Goal: Leave review/rating

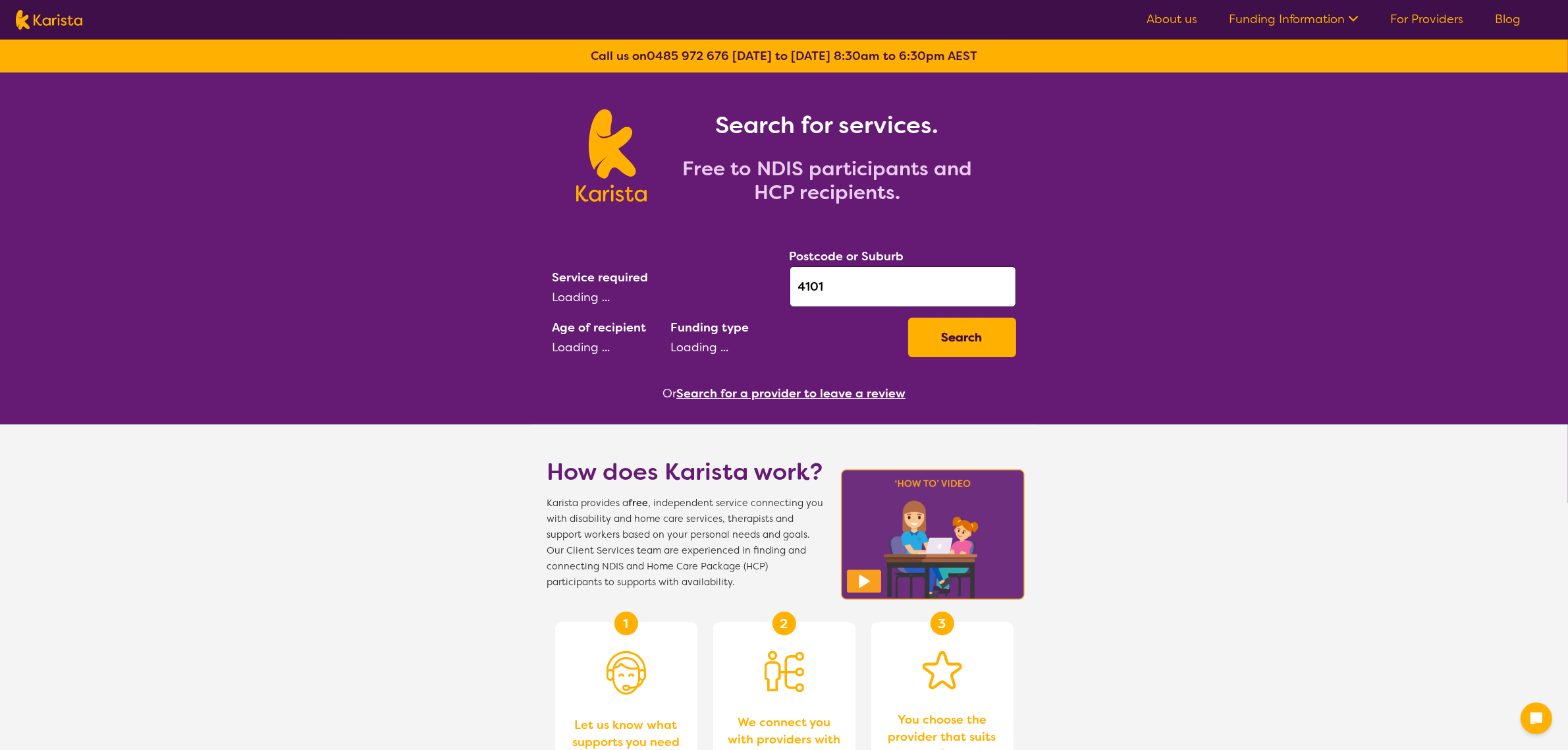
select select "[MEDICAL_DATA]"
select select "AD"
select select "NDIS"
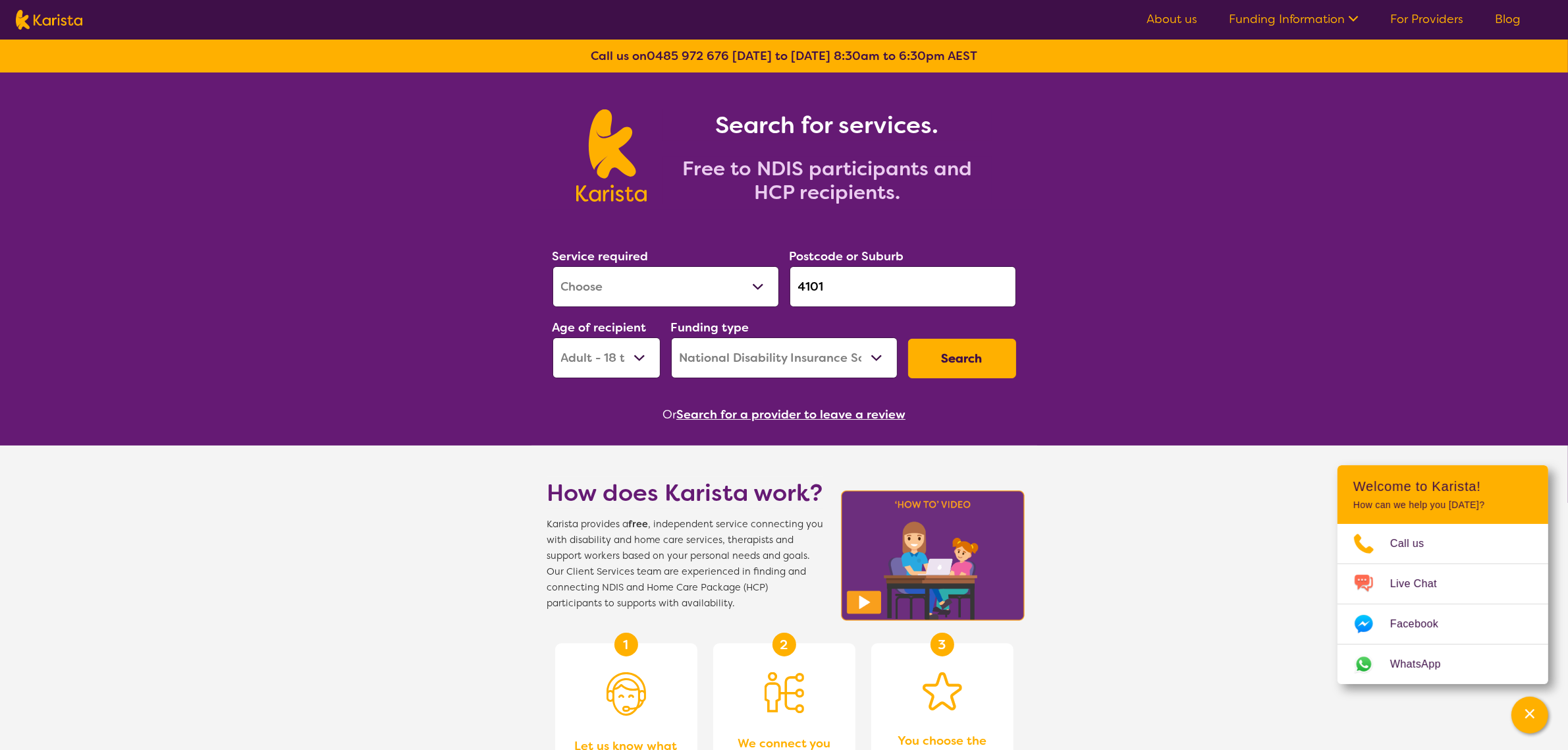
click at [818, 419] on button "Search for a provider to leave a review" at bounding box center [791, 414] width 229 height 20
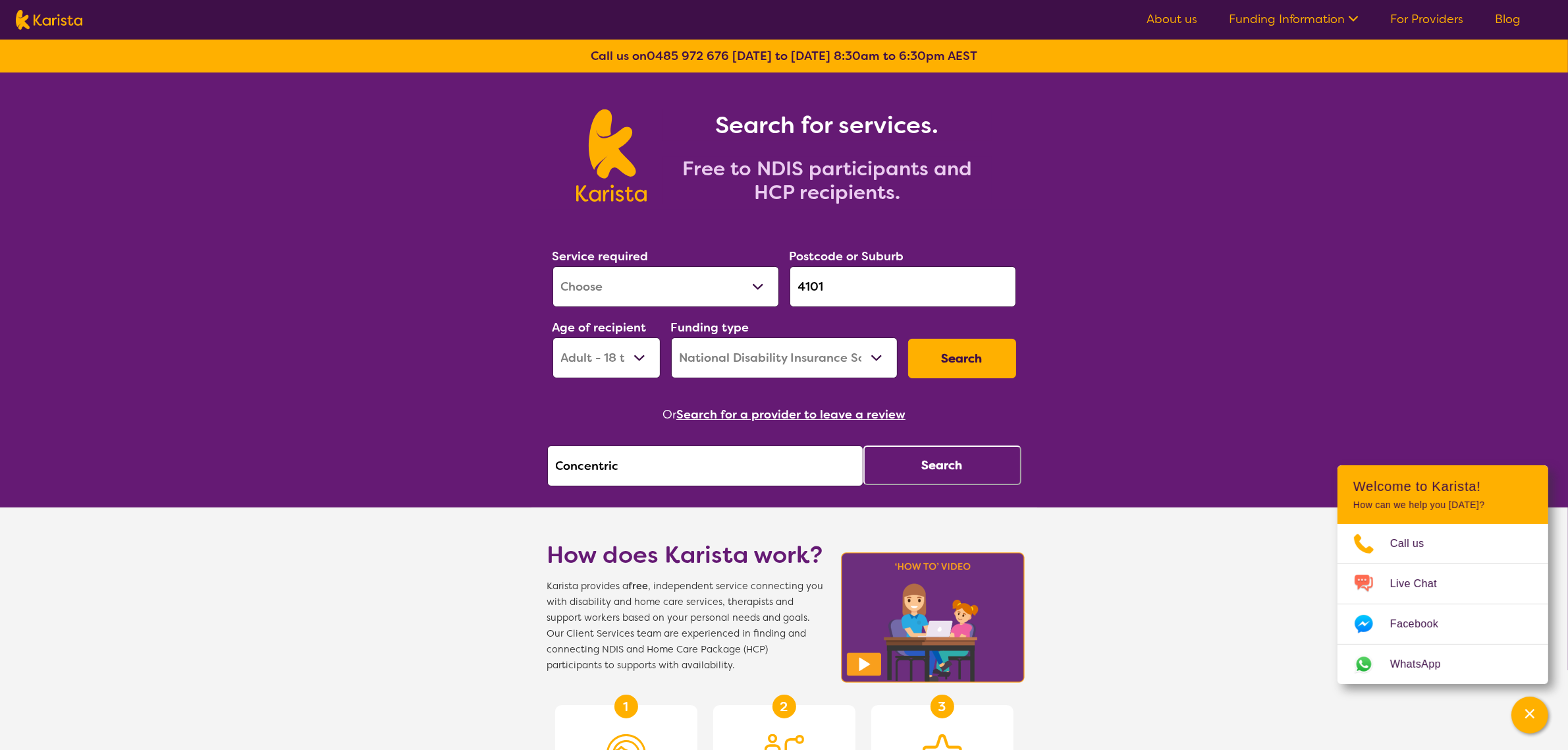
click at [929, 485] on button "Search" at bounding box center [943, 466] width 158 height 40
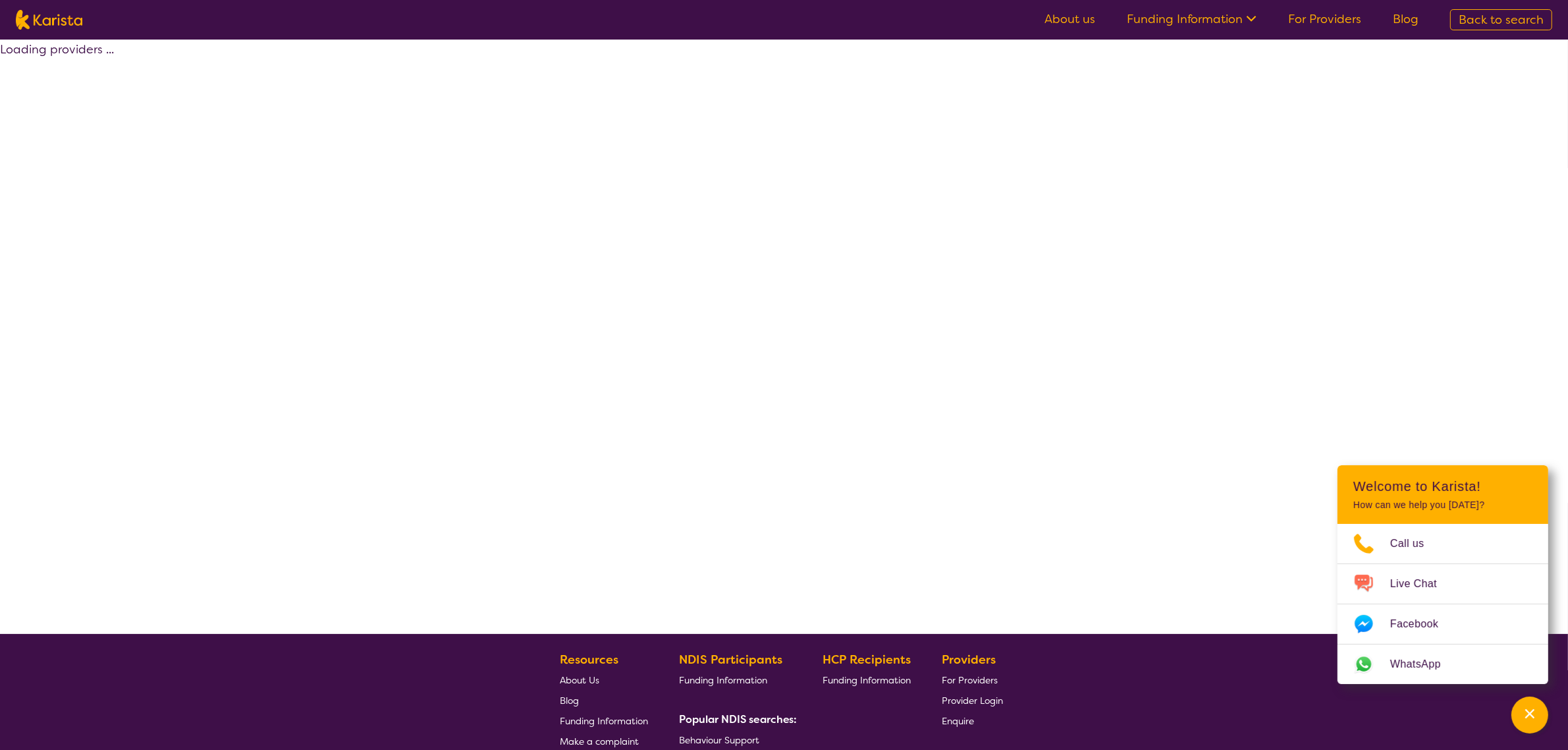
select select "by_score"
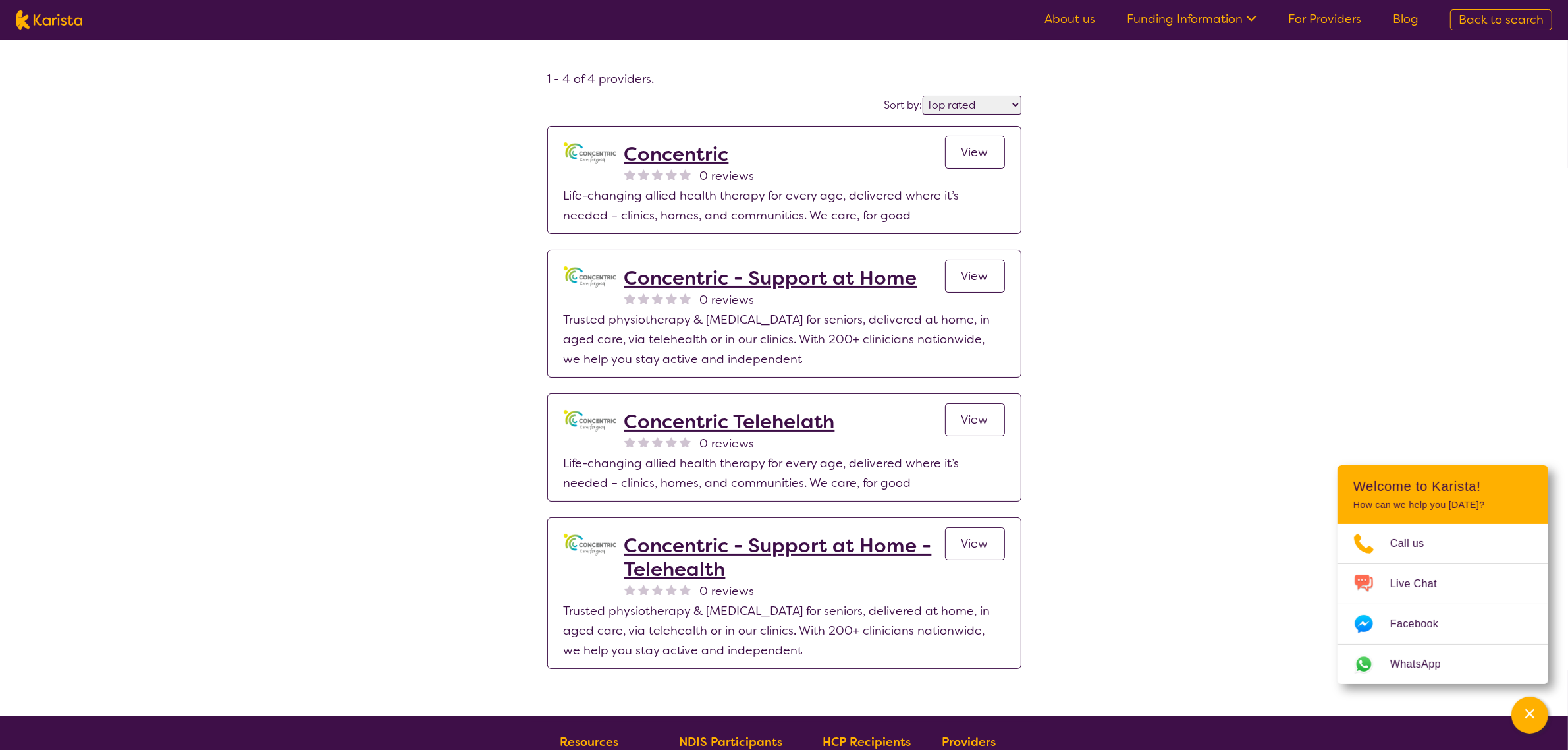
click at [669, 156] on h2 "Concentric" at bounding box center [689, 154] width 130 height 24
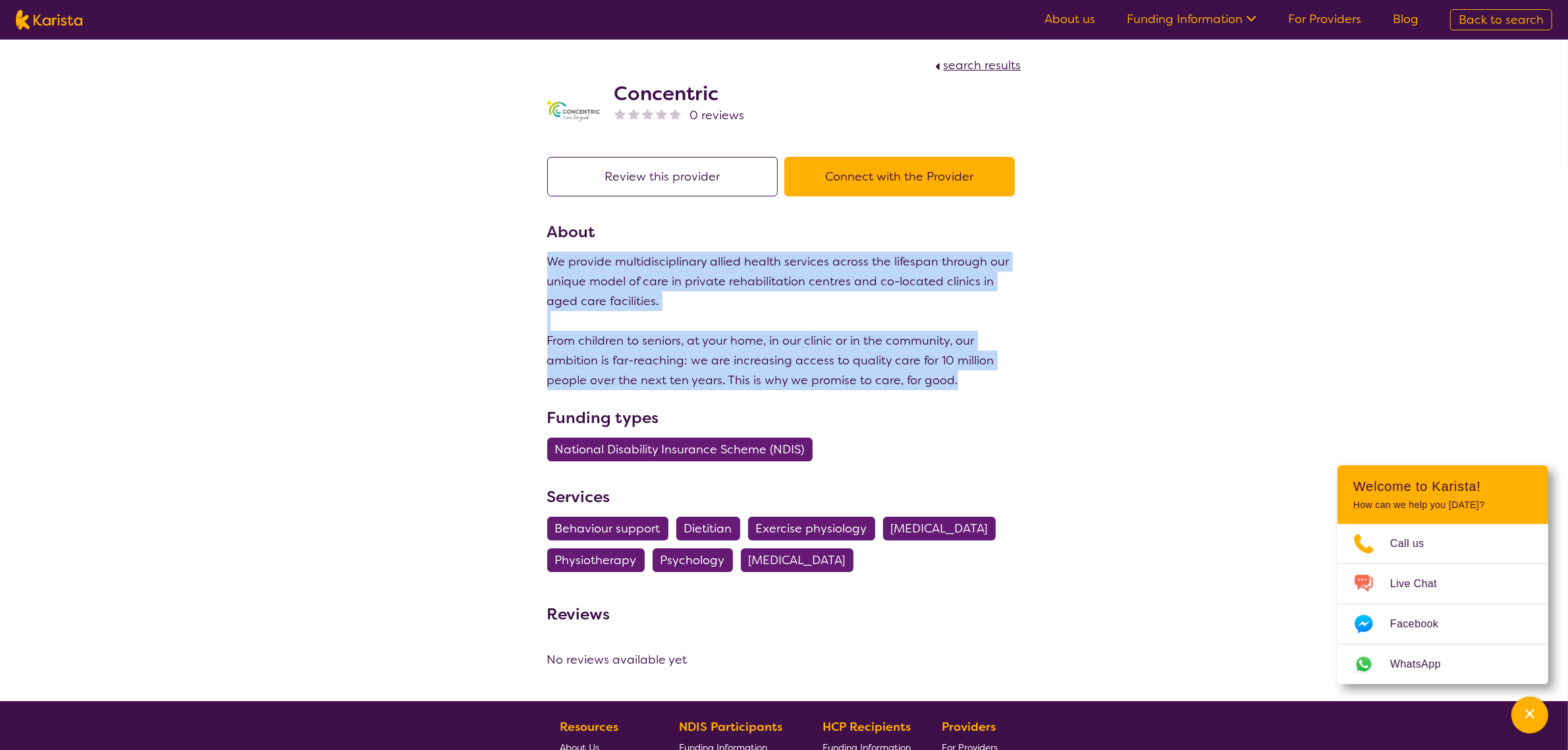
drag, startPoint x: 545, startPoint y: 260, endPoint x: 1005, endPoint y: 382, distance: 475.9
click at [1005, 382] on section "Review this provider Connect with the Provider About We provide multidisciplina…" at bounding box center [784, 405] width 506 height 529
copy p "We provide multidisciplinary allied health services across the lifespan through…"
